Goal: Transaction & Acquisition: Subscribe to service/newsletter

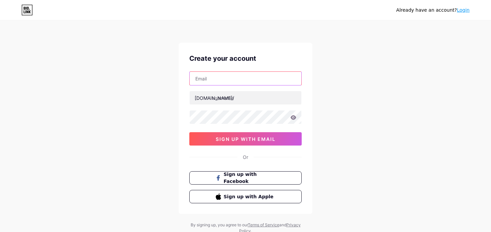
click at [230, 82] on input "text" at bounding box center [246, 78] width 112 height 13
click at [165, 120] on div "Already have an account? Login Create your account [DOMAIN_NAME]/ sign up with …" at bounding box center [245, 128] width 491 height 256
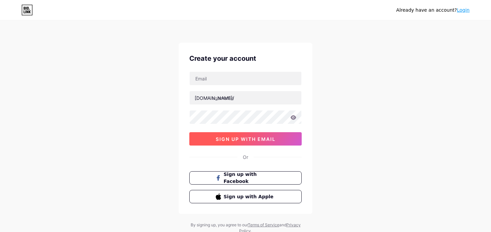
click at [230, 143] on button "sign up with email" at bounding box center [245, 138] width 112 height 13
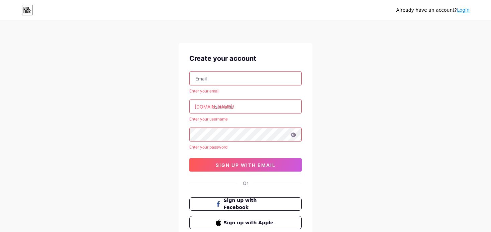
click at [212, 79] on input "text" at bounding box center [246, 78] width 112 height 13
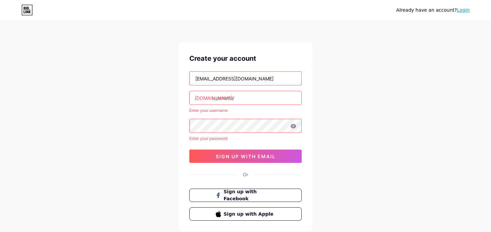
click at [261, 79] on input "[EMAIL_ADDRESS][DOMAIN_NAME]" at bounding box center [246, 78] width 112 height 13
paste input "erkahlestaringasinan"
type input "[EMAIL_ADDRESS][DOMAIN_NAME]"
click at [242, 100] on input "text" at bounding box center [246, 97] width 112 height 13
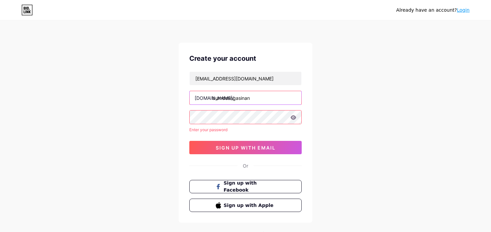
type input "bumdesngasinan"
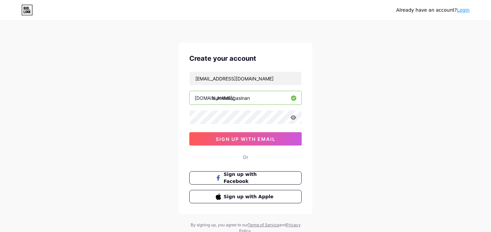
click at [242, 100] on input "bumdesngasinan" at bounding box center [246, 97] width 112 height 13
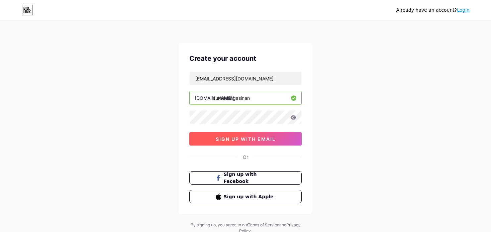
click at [232, 140] on span "sign up with email" at bounding box center [246, 139] width 60 height 6
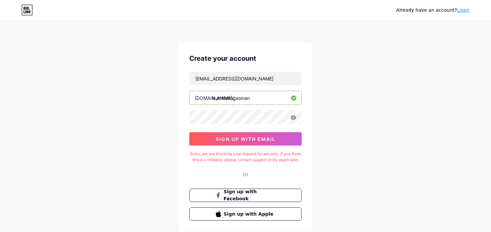
click at [293, 117] on icon at bounding box center [293, 117] width 6 height 4
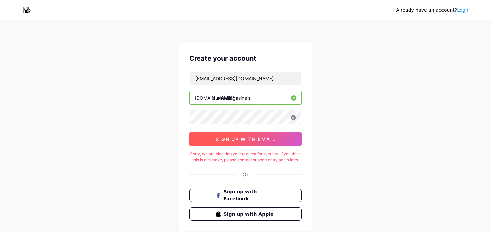
click at [247, 139] on span "sign up with email" at bounding box center [246, 139] width 60 height 6
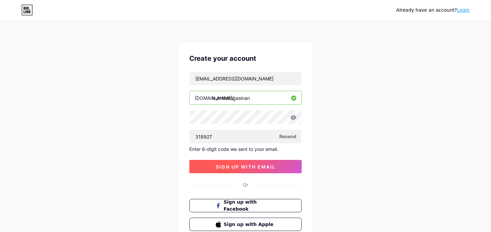
type input "318927"
click at [249, 164] on span "sign up with email" at bounding box center [246, 167] width 60 height 6
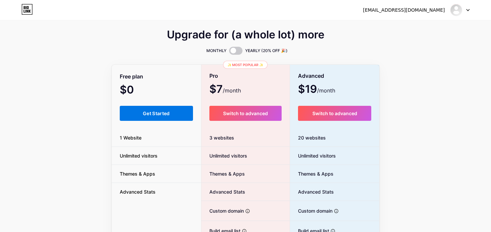
click at [152, 113] on span "Get Started" at bounding box center [156, 114] width 27 height 6
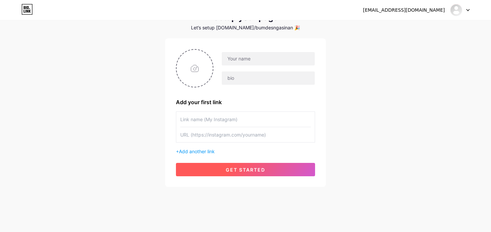
scroll to position [32, 0]
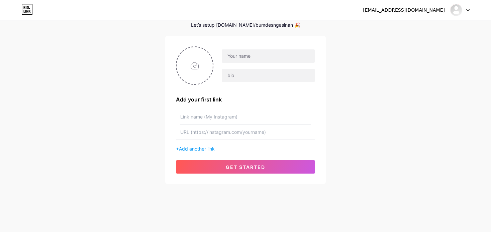
click at [210, 116] on input "text" at bounding box center [245, 116] width 130 height 15
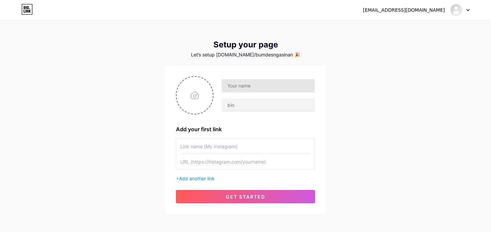
scroll to position [0, 0]
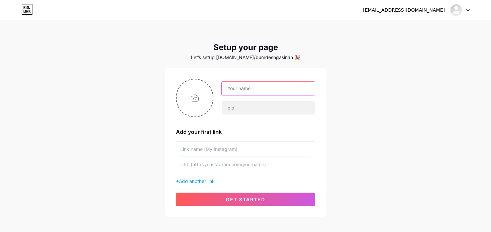
click at [235, 87] on input "text" at bounding box center [268, 88] width 93 height 13
type input "BUMDesa [PERSON_NAME]"
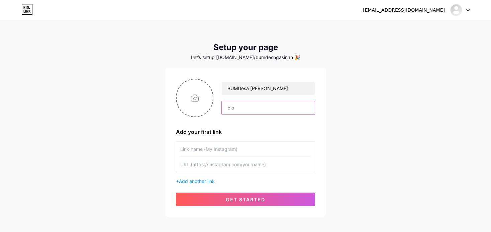
click at [239, 104] on input "text" at bounding box center [268, 107] width 93 height 13
type input "P"
click at [224, 151] on input "text" at bounding box center [245, 149] width 130 height 15
click at [205, 178] on span "Add another link" at bounding box center [197, 181] width 36 height 6
